Goal: Task Accomplishment & Management: Manage account settings

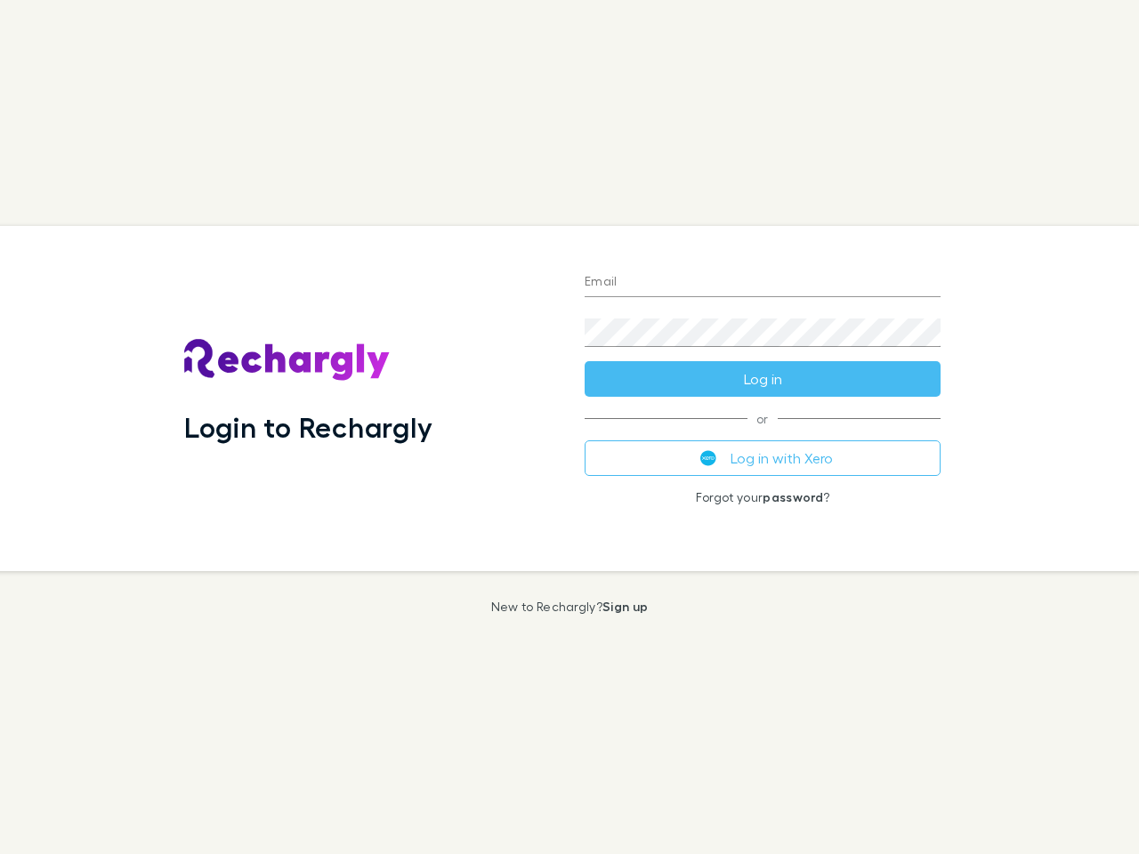
click at [570, 427] on div "Login to Rechargly" at bounding box center [370, 398] width 400 height 345
click at [763, 283] on input "Email" at bounding box center [763, 283] width 356 height 28
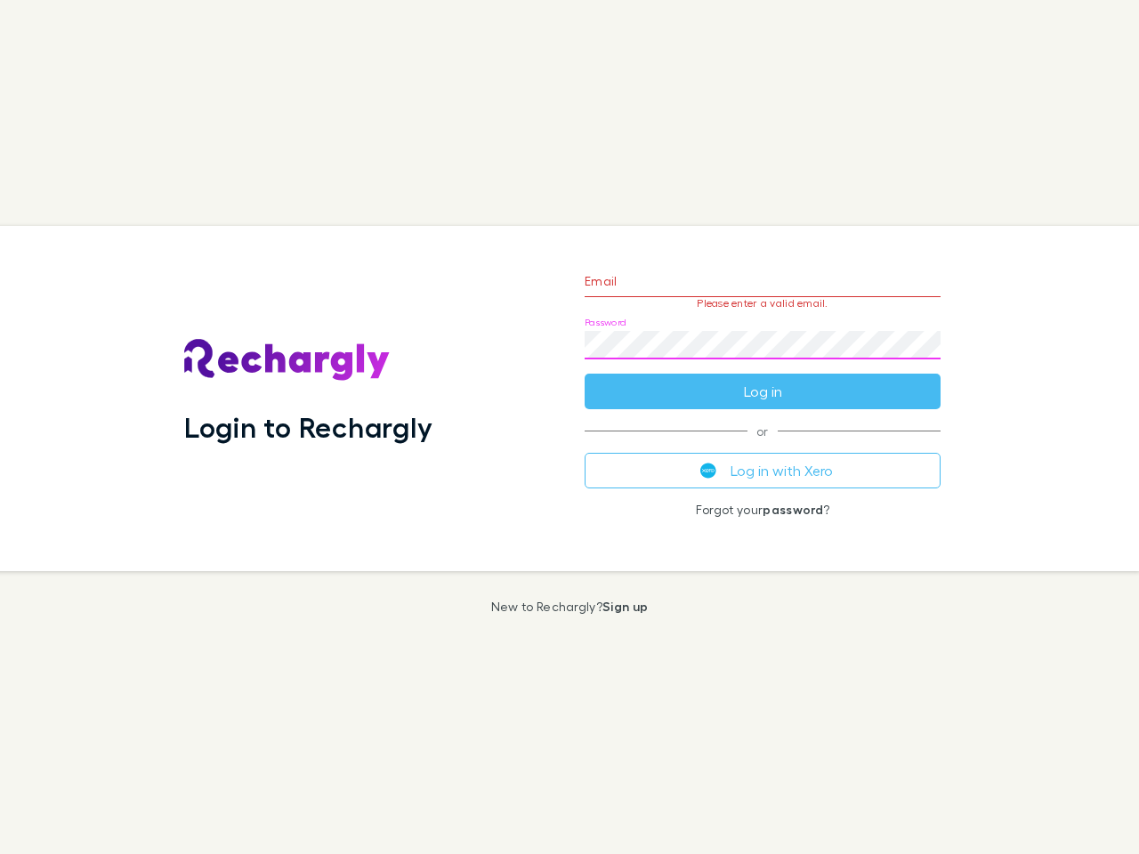
click at [763, 379] on form "Email Please enter a valid email. Password Log in" at bounding box center [763, 332] width 356 height 155
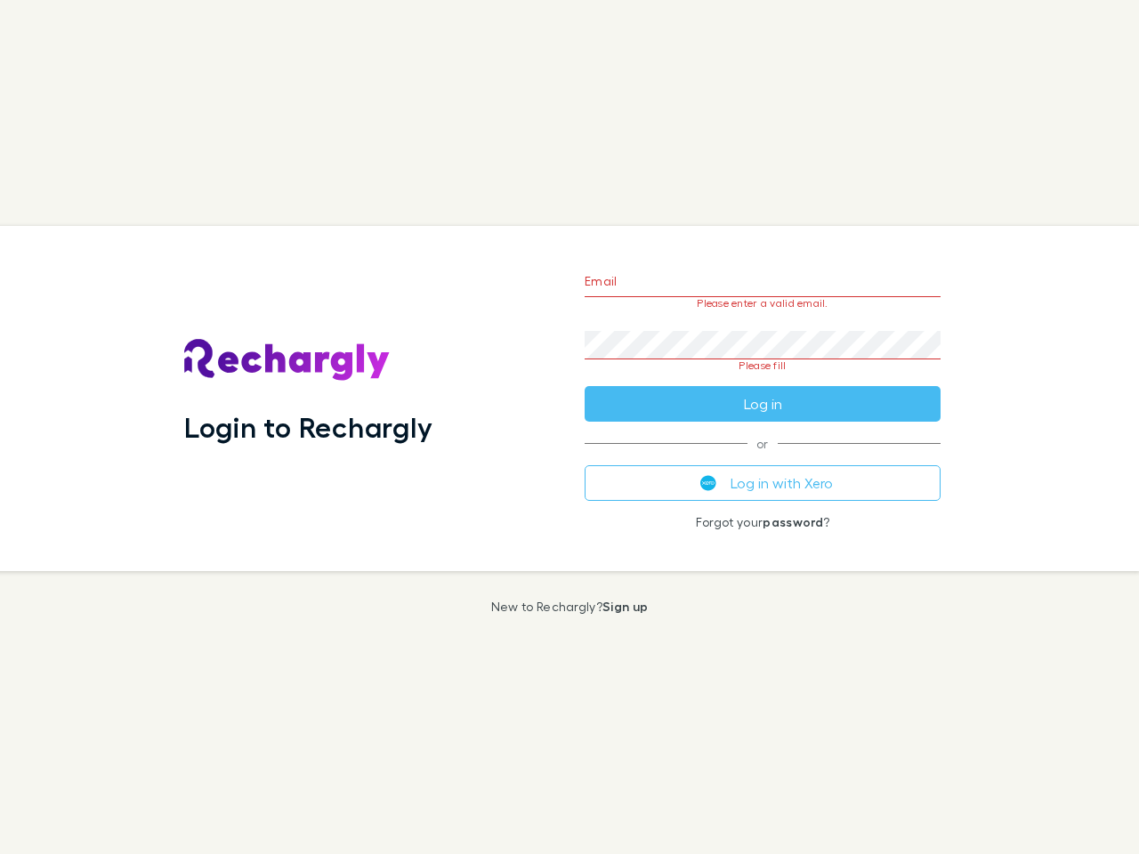
click at [763, 458] on div "Email Please enter a valid email. Password Please fill Log in or Log in with Xe…" at bounding box center [762, 398] width 384 height 345
